Goal: Task Accomplishment & Management: Complete application form

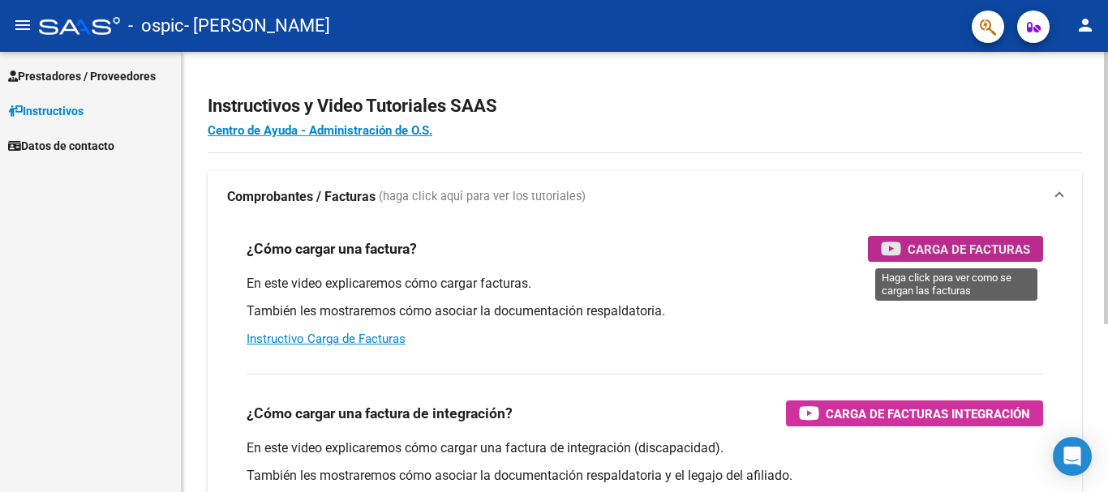
click at [931, 246] on span "Carga de Facturas" at bounding box center [969, 249] width 123 height 20
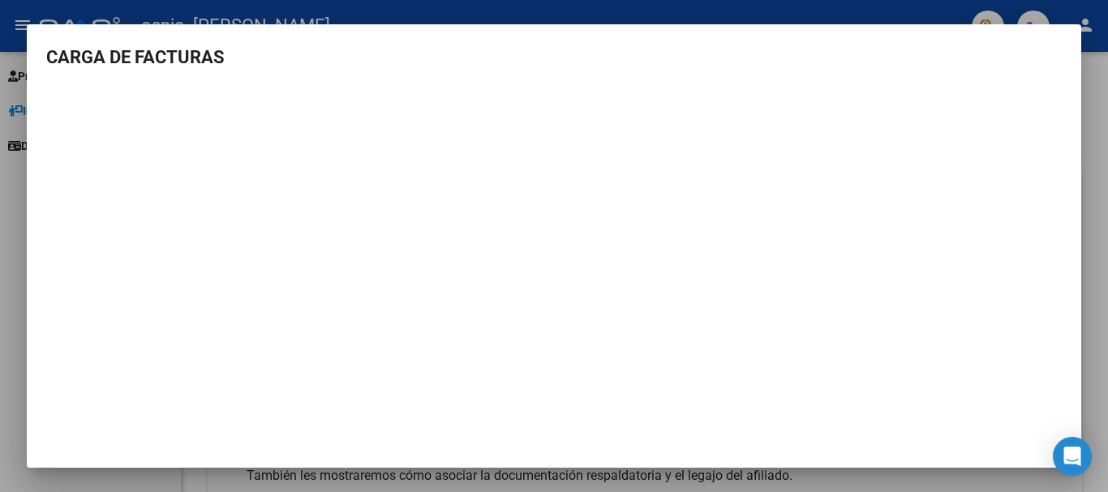
click at [1101, 92] on div at bounding box center [554, 246] width 1108 height 492
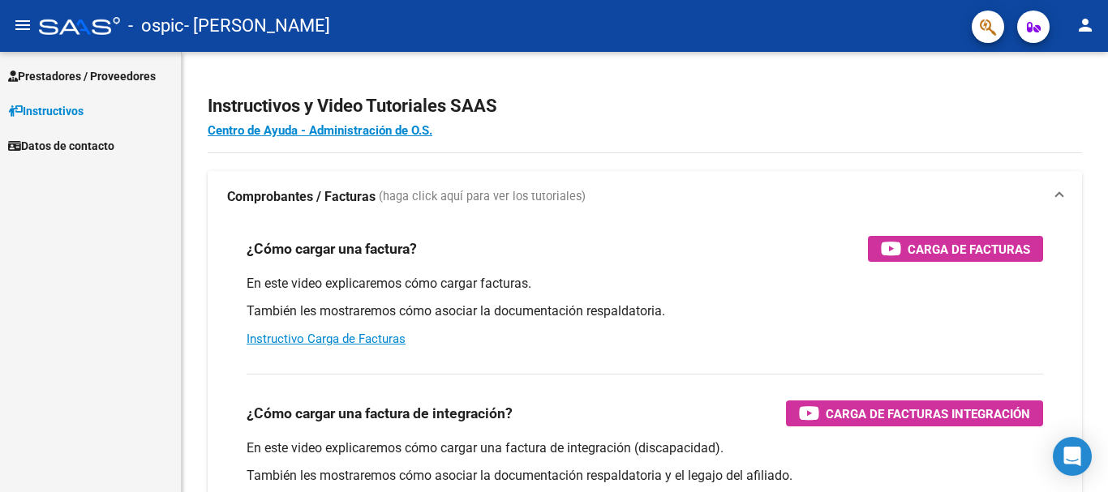
click at [1086, 24] on mat-icon "person" at bounding box center [1085, 24] width 19 height 19
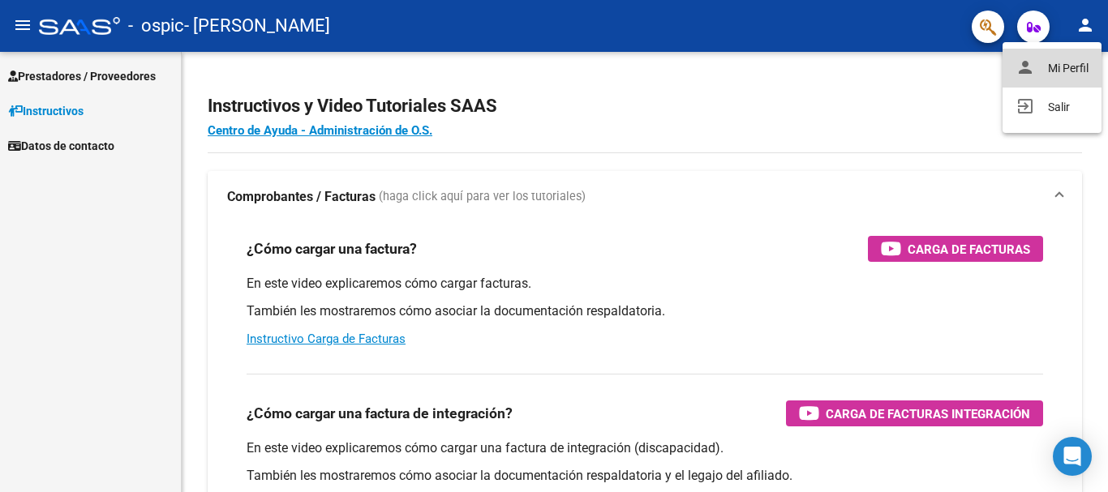
click at [1069, 66] on button "person Mi Perfil" at bounding box center [1052, 68] width 99 height 39
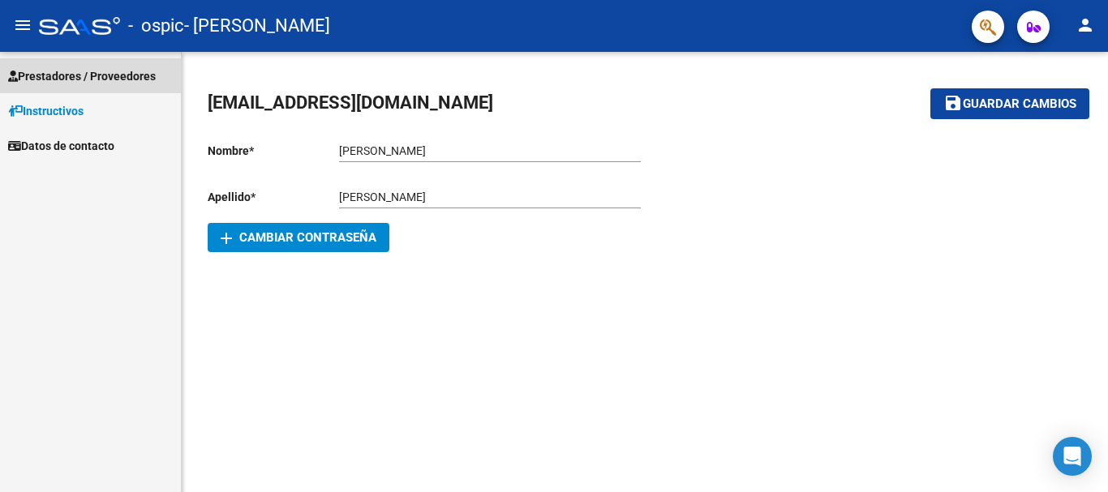
click at [122, 75] on span "Prestadores / Proveedores" at bounding box center [82, 76] width 148 height 18
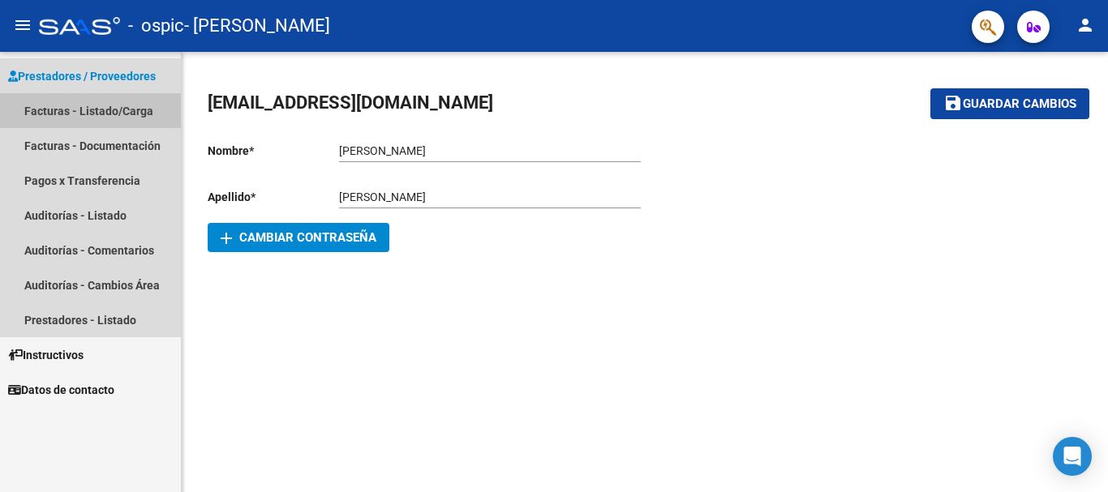
click at [105, 114] on link "Facturas - Listado/Carga" at bounding box center [90, 110] width 181 height 35
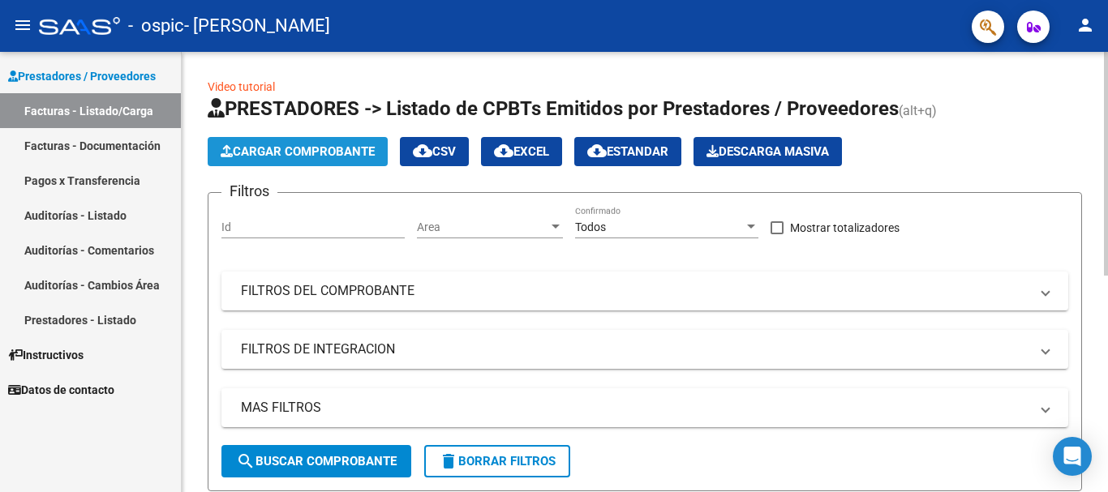
click at [274, 151] on span "Cargar Comprobante" at bounding box center [298, 151] width 154 height 15
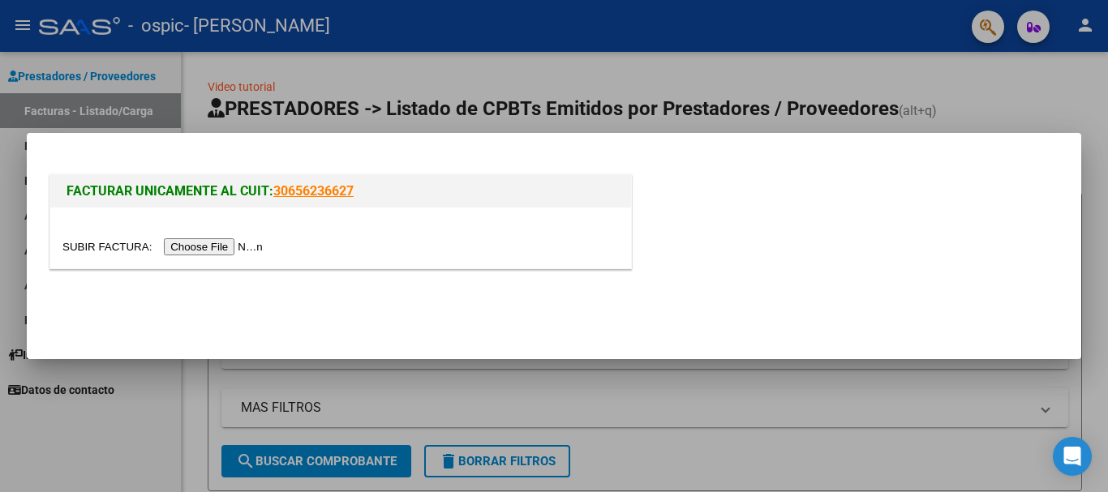
click at [226, 247] on input "file" at bounding box center [164, 247] width 205 height 17
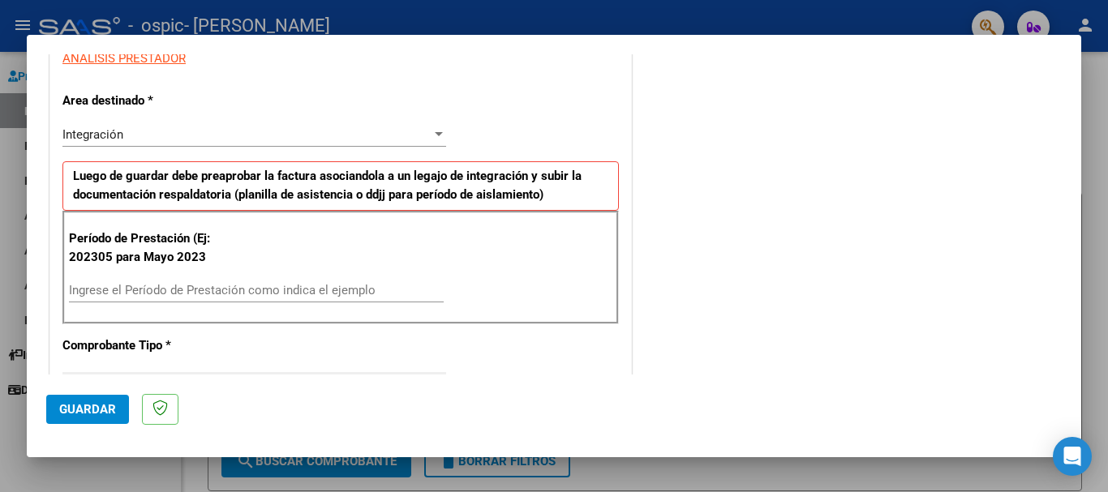
scroll to position [315, 0]
click at [156, 299] on div "Ingrese el Período de Prestación como indica el ejemplo" at bounding box center [256, 290] width 375 height 24
type input "202507"
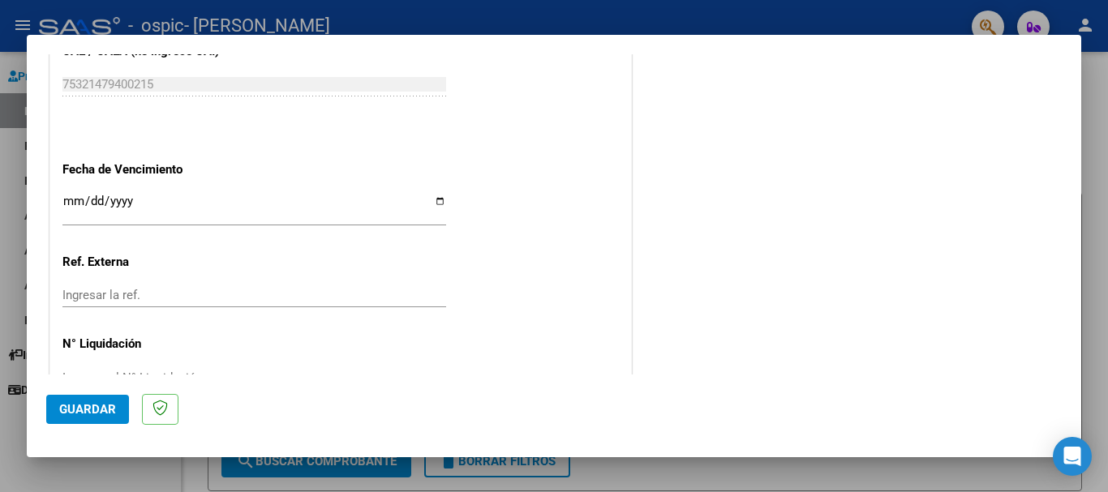
scroll to position [1034, 0]
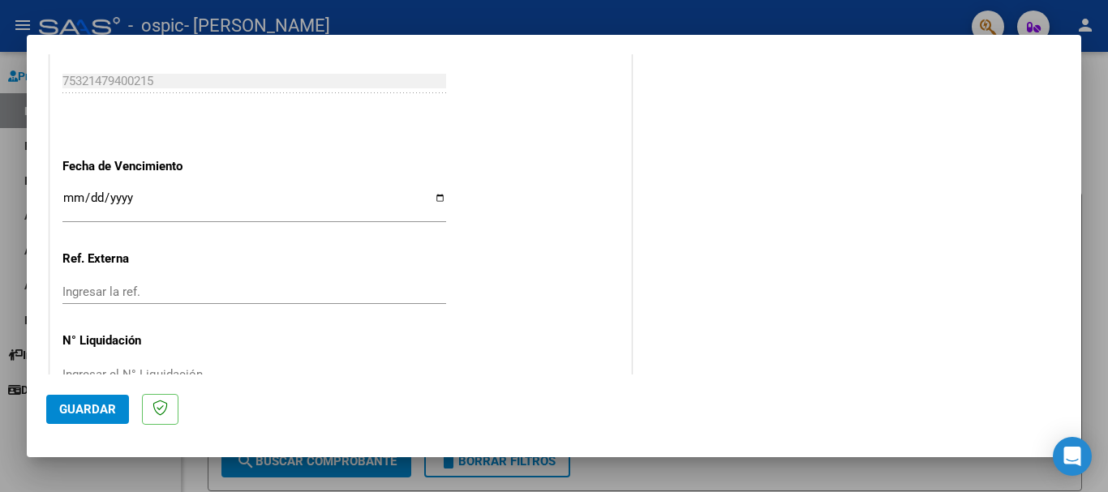
click at [438, 199] on input "Ingresar la fecha" at bounding box center [254, 204] width 384 height 26
type input "[DATE]"
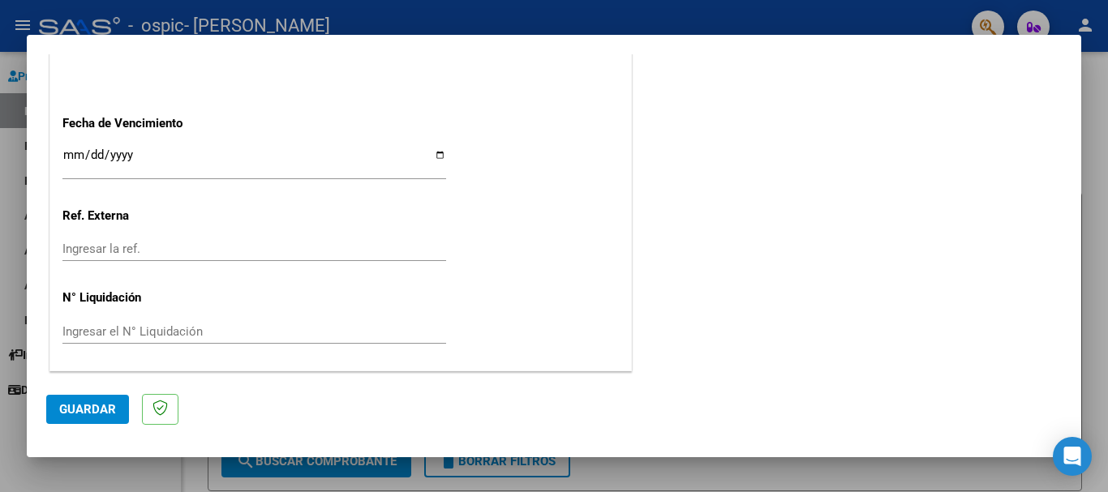
click at [95, 404] on span "Guardar" at bounding box center [87, 409] width 57 height 15
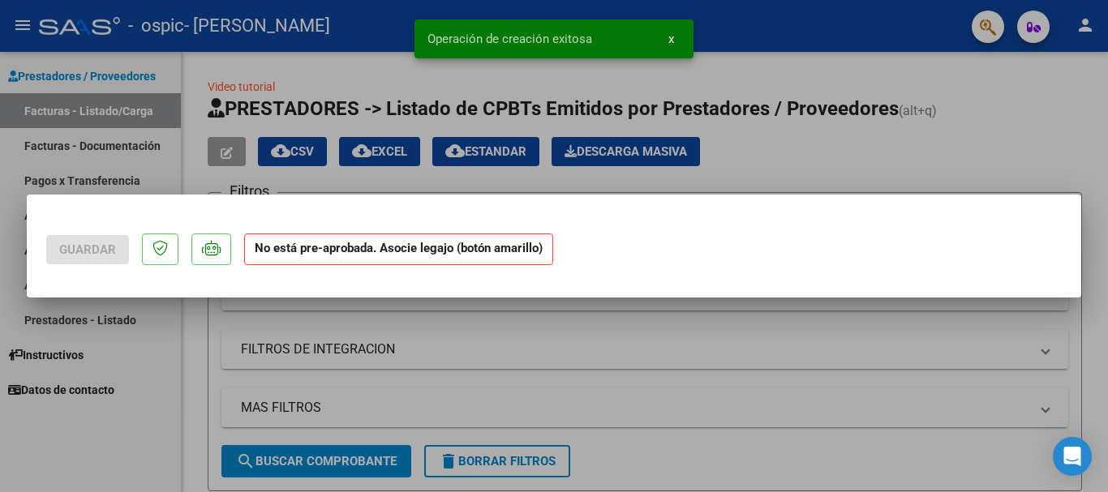
scroll to position [0, 0]
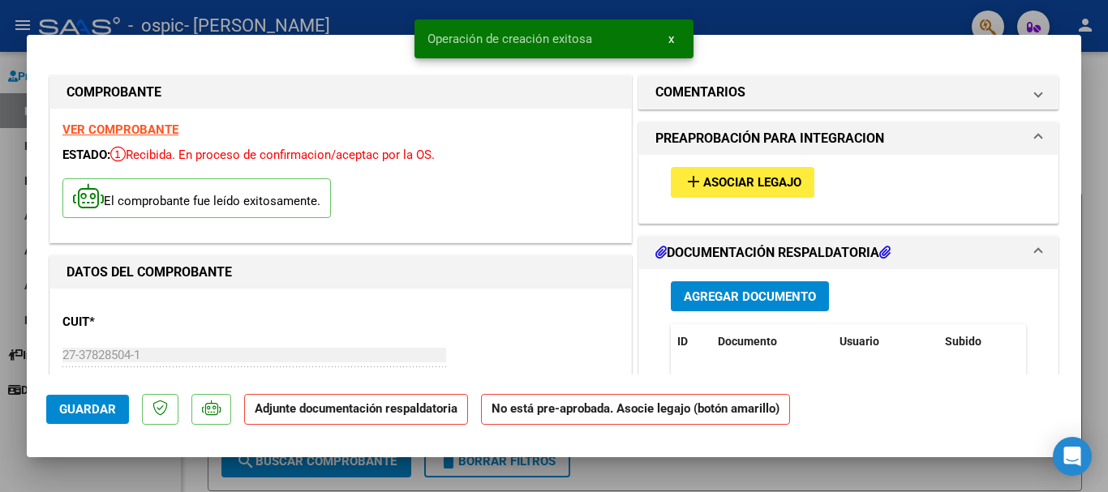
click at [742, 300] on span "Agregar Documento" at bounding box center [750, 297] width 132 height 15
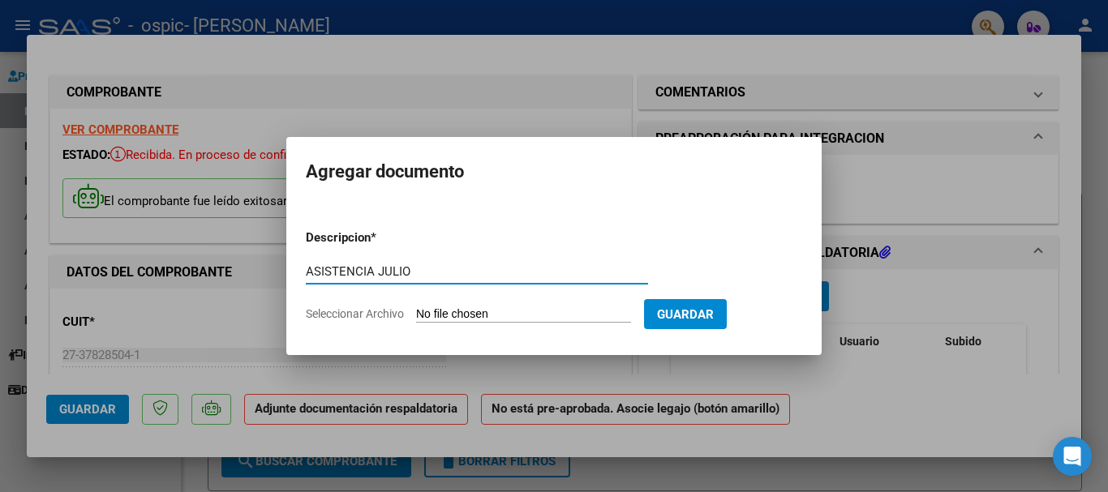
type input "ASISTENCIA JULIO"
click at [375, 312] on span "Seleccionar Archivo" at bounding box center [355, 314] width 98 height 13
click at [416, 312] on input "Seleccionar Archivo" at bounding box center [523, 315] width 215 height 15
type input "C:\fakepath\Asistencia [PERSON_NAME].pdf"
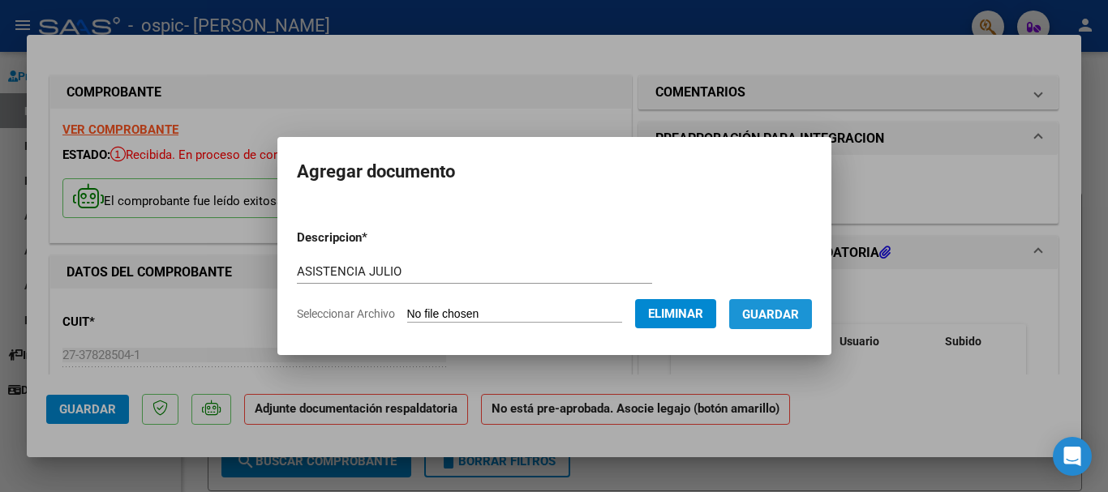
click at [780, 328] on button "Guardar" at bounding box center [770, 314] width 83 height 30
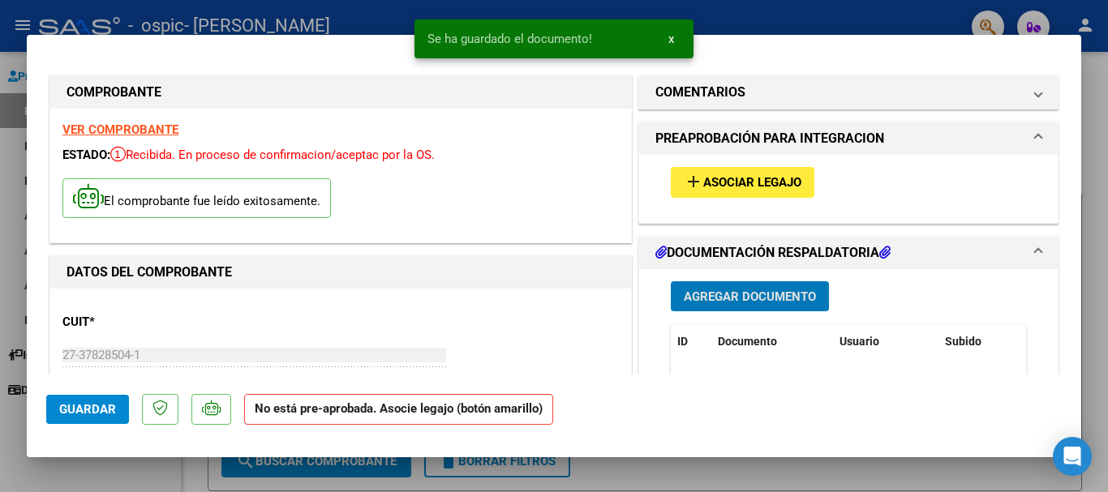
click at [787, 185] on span "Asociar Legajo" at bounding box center [752, 183] width 98 height 15
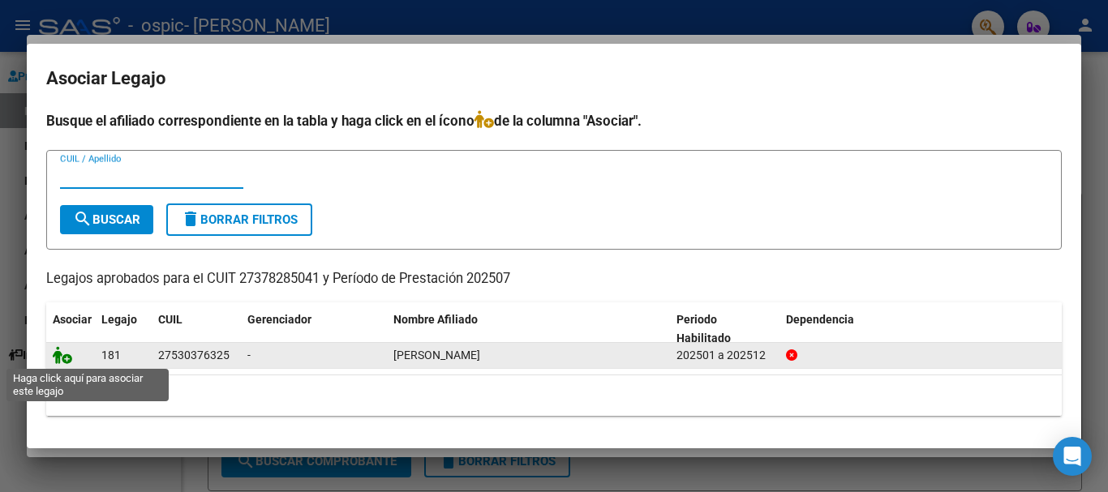
click at [62, 355] on icon at bounding box center [62, 355] width 19 height 18
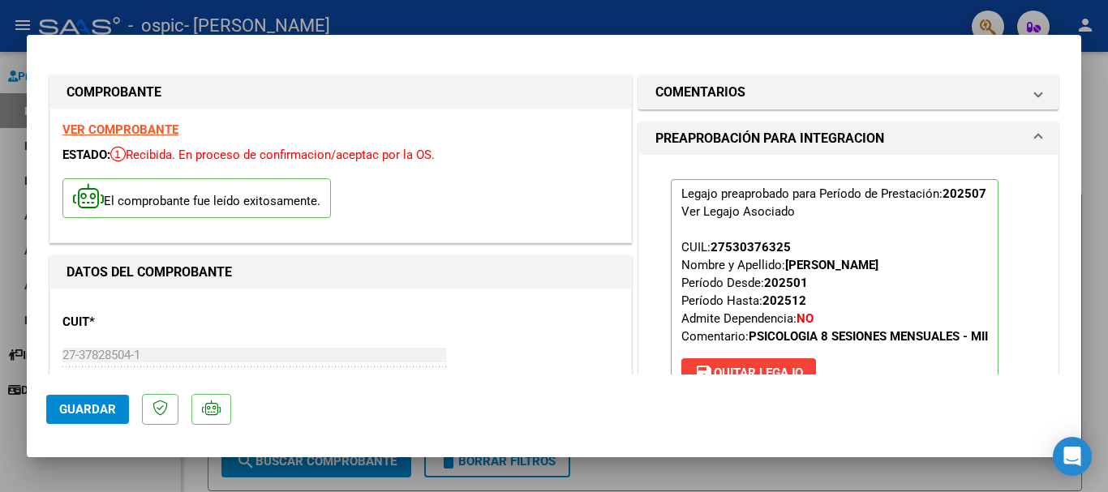
click at [84, 416] on span "Guardar" at bounding box center [87, 409] width 57 height 15
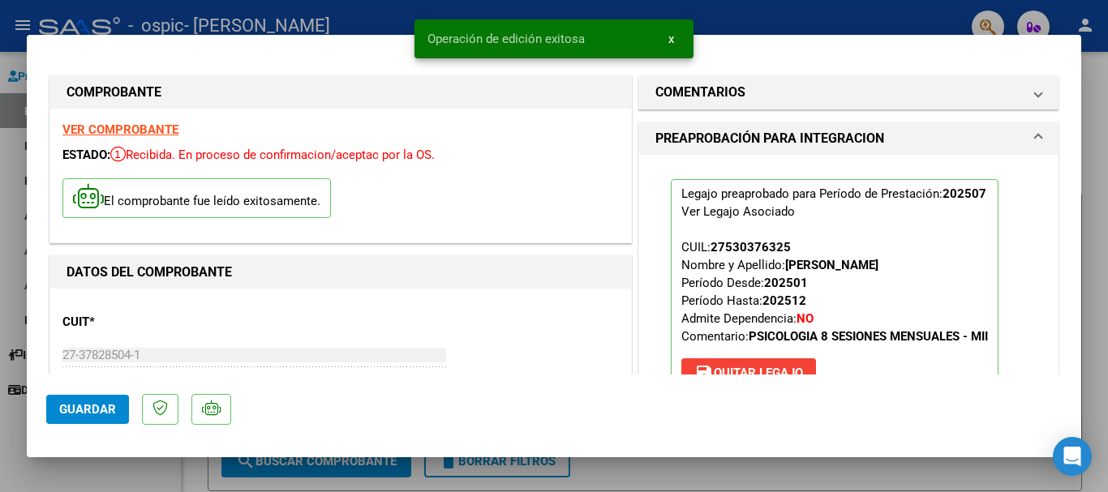
click at [1096, 73] on div at bounding box center [554, 246] width 1108 height 492
